Goal: Register for event/course

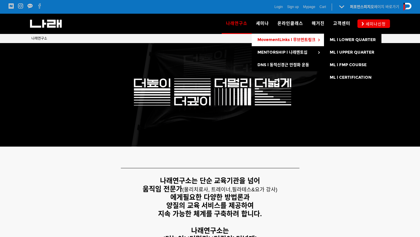
click at [267, 39] on span "MovementLinks l 무브먼트링크" at bounding box center [286, 39] width 58 height 5
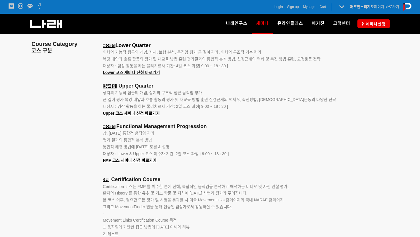
scroll to position [730, 0]
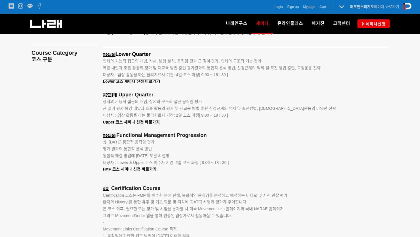
click at [137, 82] on span "Lower 코스 세미나 신청 바로가기" at bounding box center [131, 81] width 57 height 5
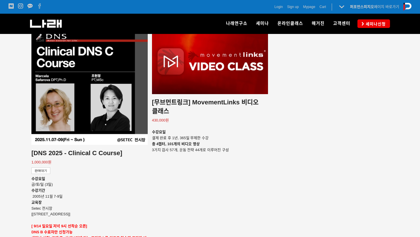
scroll to position [855, 0]
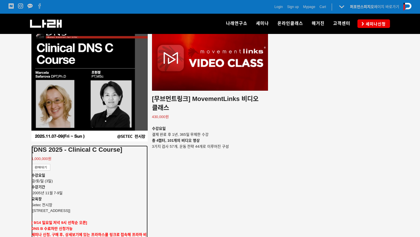
click at [44, 164] on div "판매대기" at bounding box center [40, 167] width 19 height 7
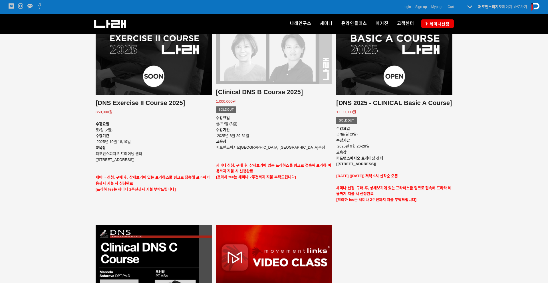
scroll to position [455, 0]
